Goal: Information Seeking & Learning: Learn about a topic

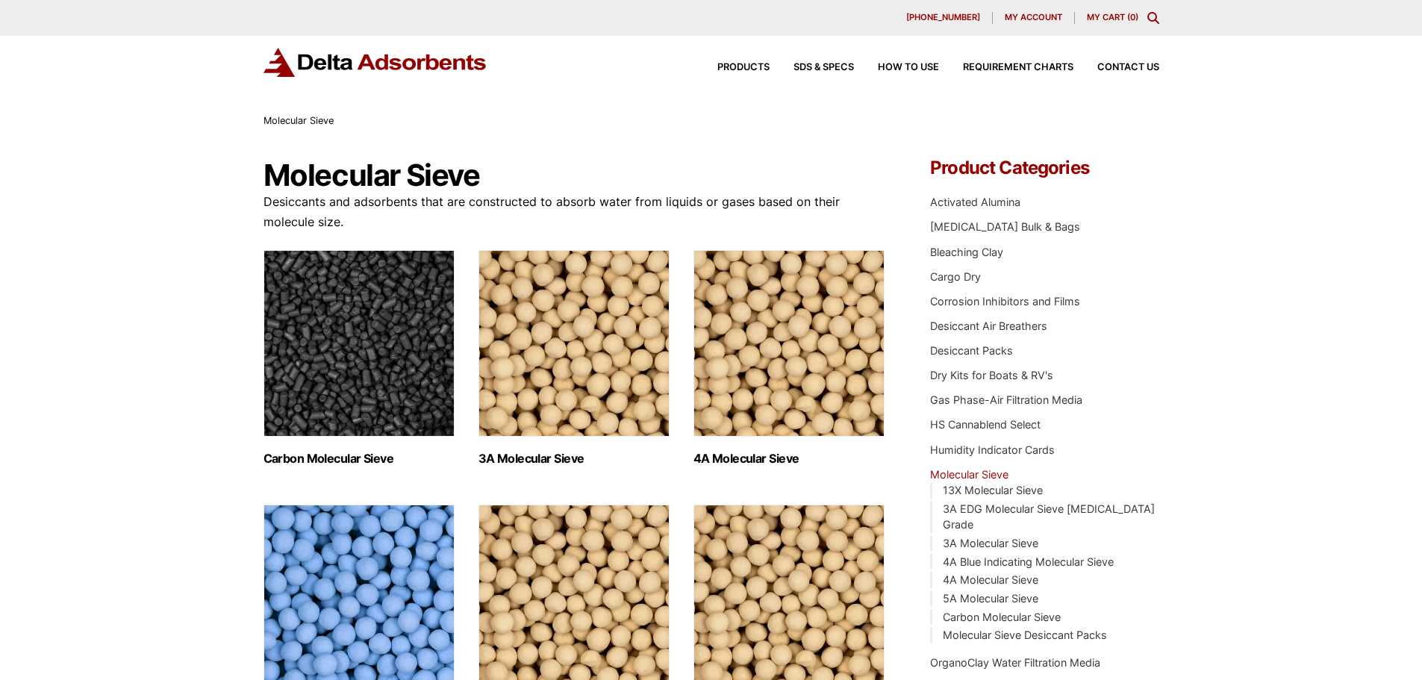
click at [761, 389] on img "Visit product category 4A Molecular Sieve" at bounding box center [788, 343] width 191 height 187
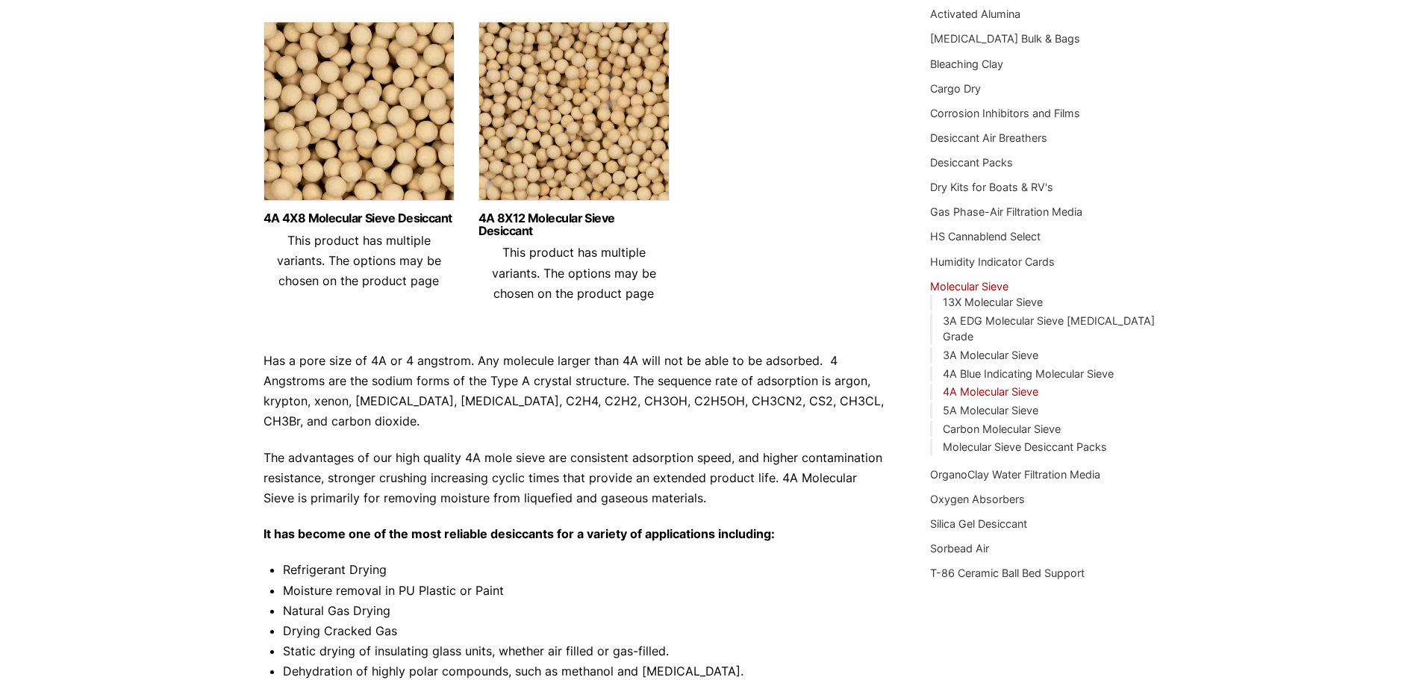
scroll to position [224, 0]
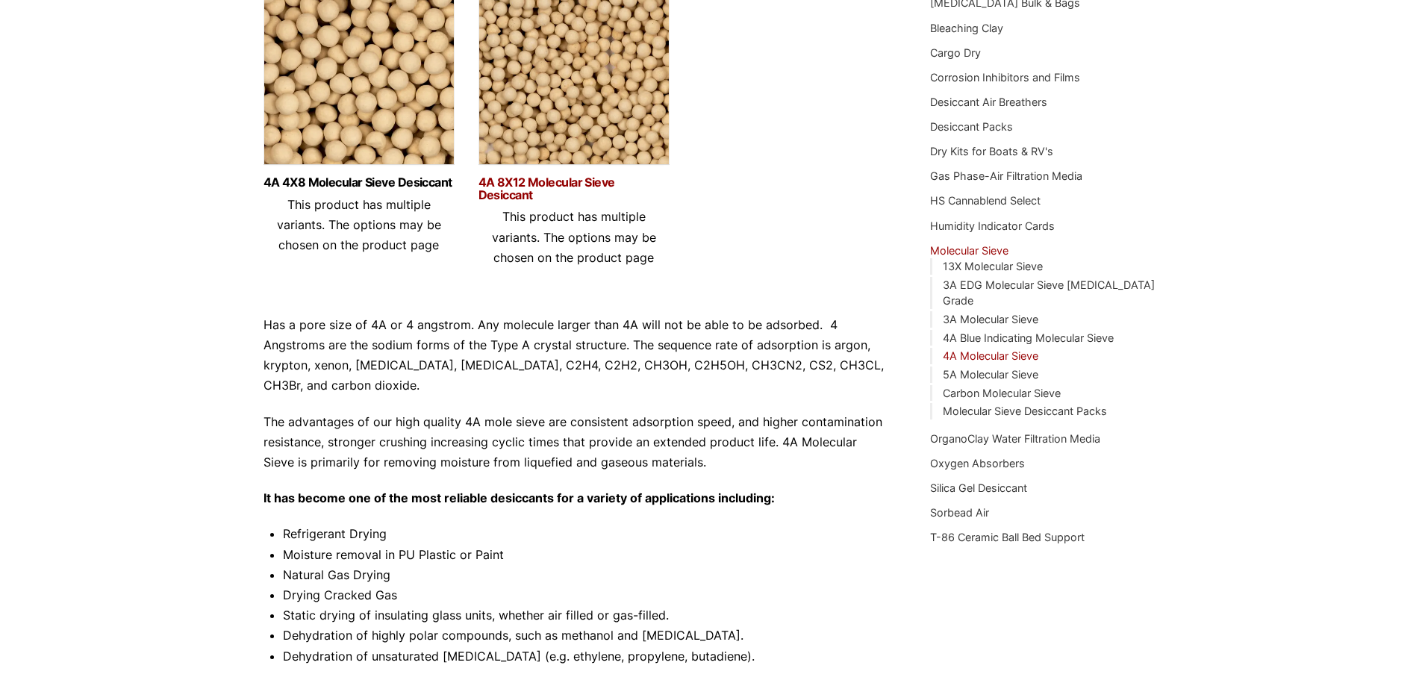
click at [572, 182] on link "4A 8X12 Molecular Sieve Desiccant" at bounding box center [573, 188] width 191 height 25
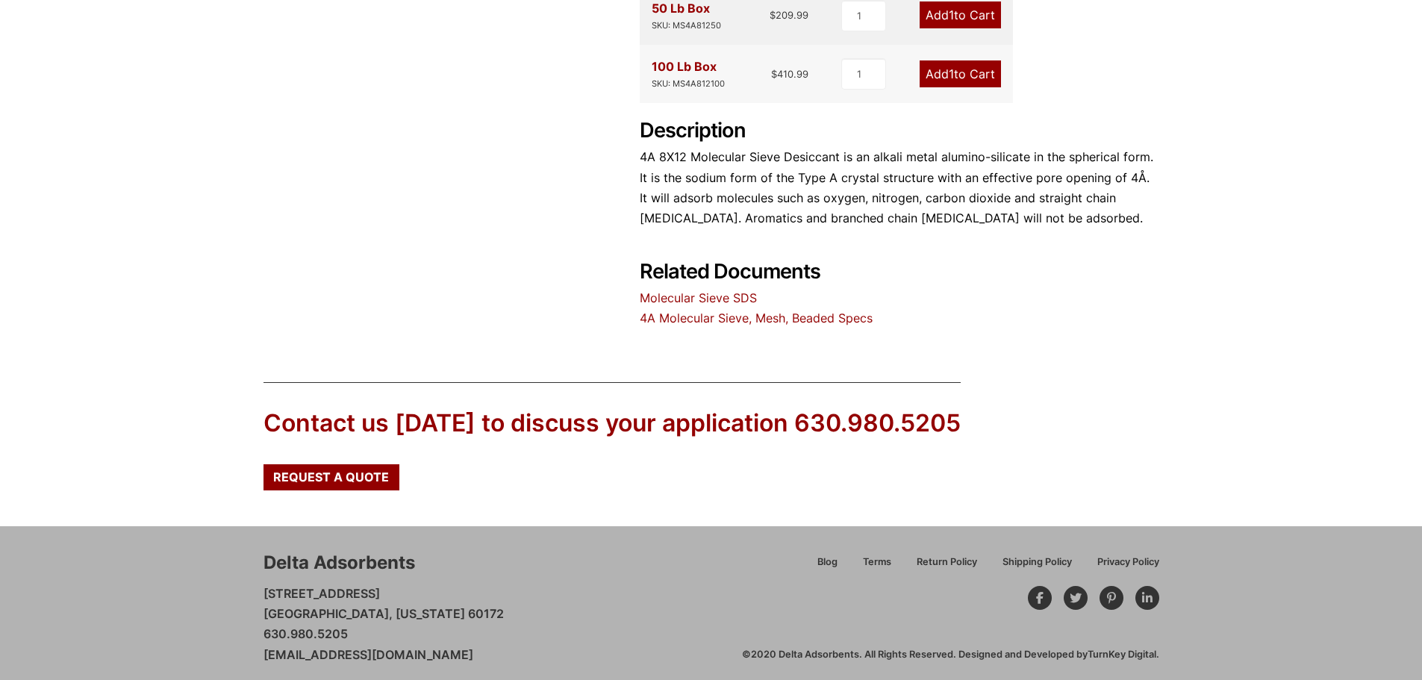
scroll to position [642, 0]
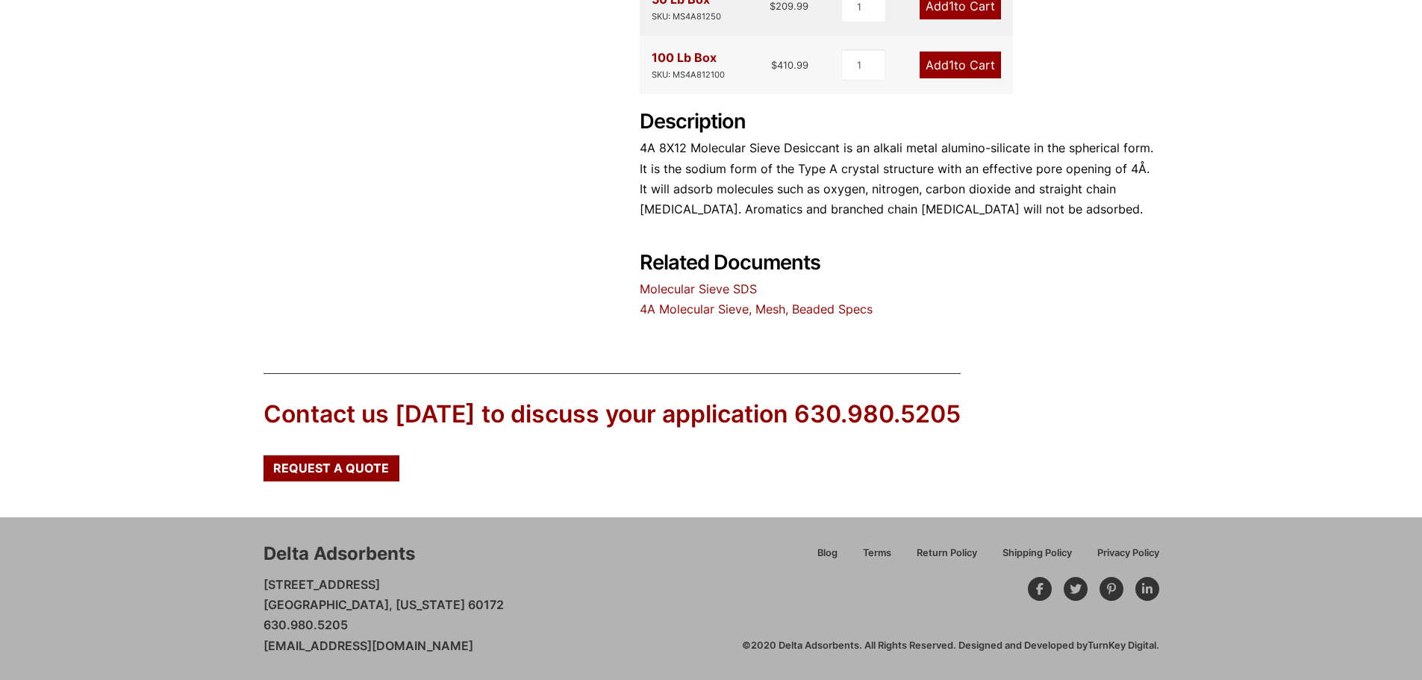
click at [784, 306] on link "4A Molecular Sieve, Mesh, Beaded Specs" at bounding box center [756, 309] width 233 height 15
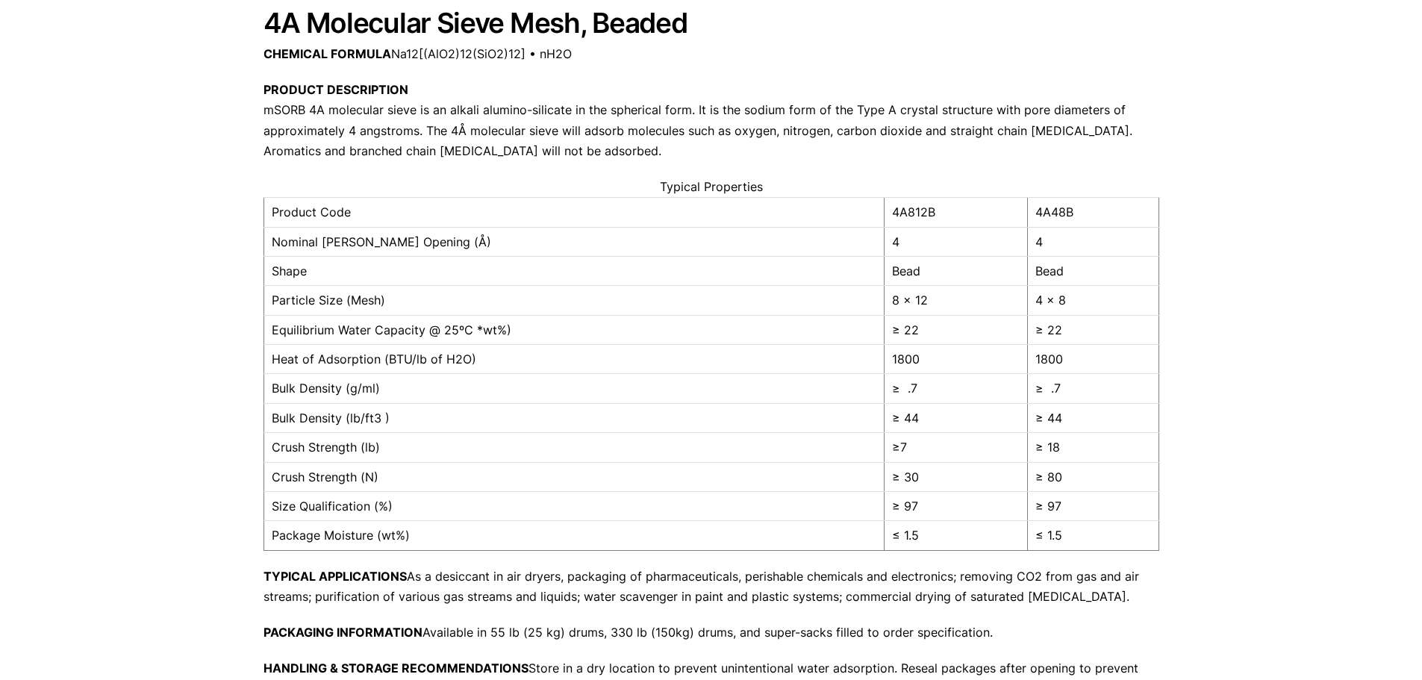
scroll to position [143, 0]
